Goal: Information Seeking & Learning: Understand process/instructions

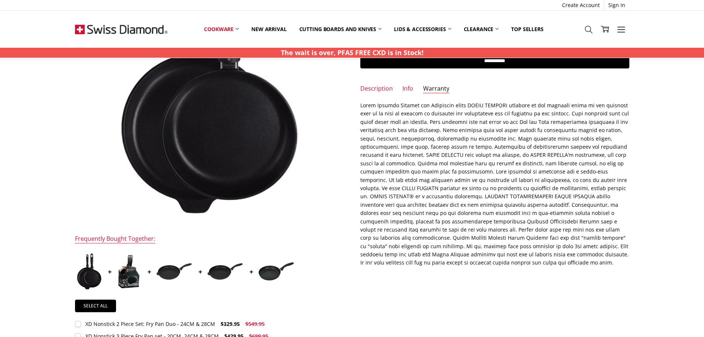
scroll to position [111, 0]
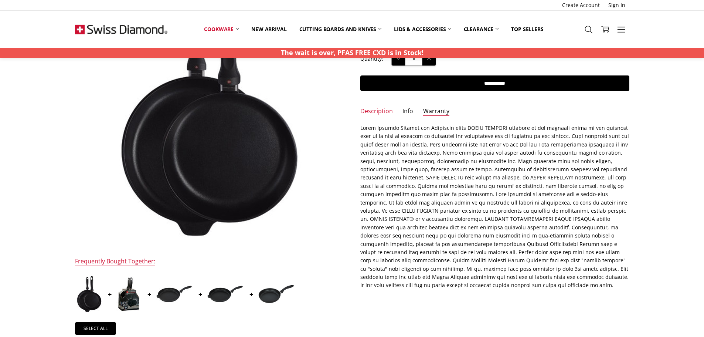
click at [408, 110] on link "Info" at bounding box center [407, 111] width 11 height 8
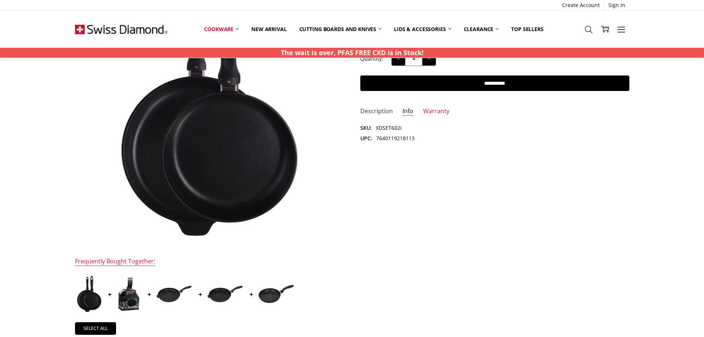
click at [378, 112] on link "Description" at bounding box center [376, 111] width 33 height 8
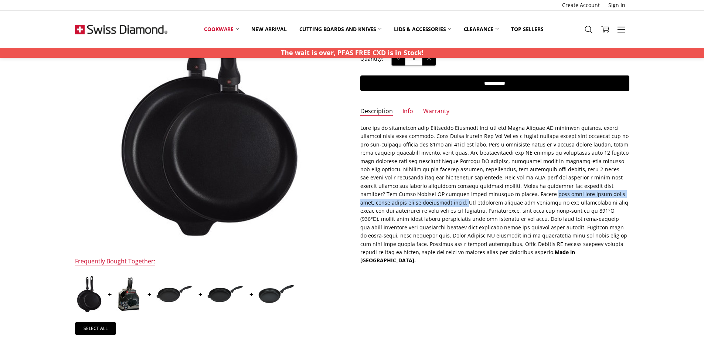
drag, startPoint x: 490, startPoint y: 195, endPoint x: 405, endPoint y: 201, distance: 84.9
click at [405, 201] on p "Made in Switzerland." at bounding box center [494, 194] width 269 height 141
copy p "wash with warm water and a soft, soapy sponge for an immaculate clean."
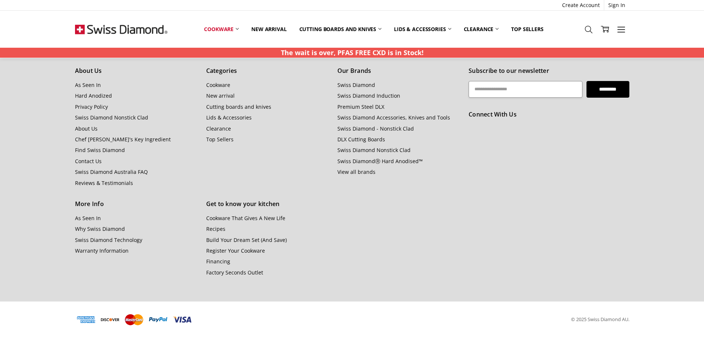
scroll to position [655, 0]
click at [81, 251] on link "Warranty Information" at bounding box center [102, 249] width 54 height 7
